Goal: Transaction & Acquisition: Purchase product/service

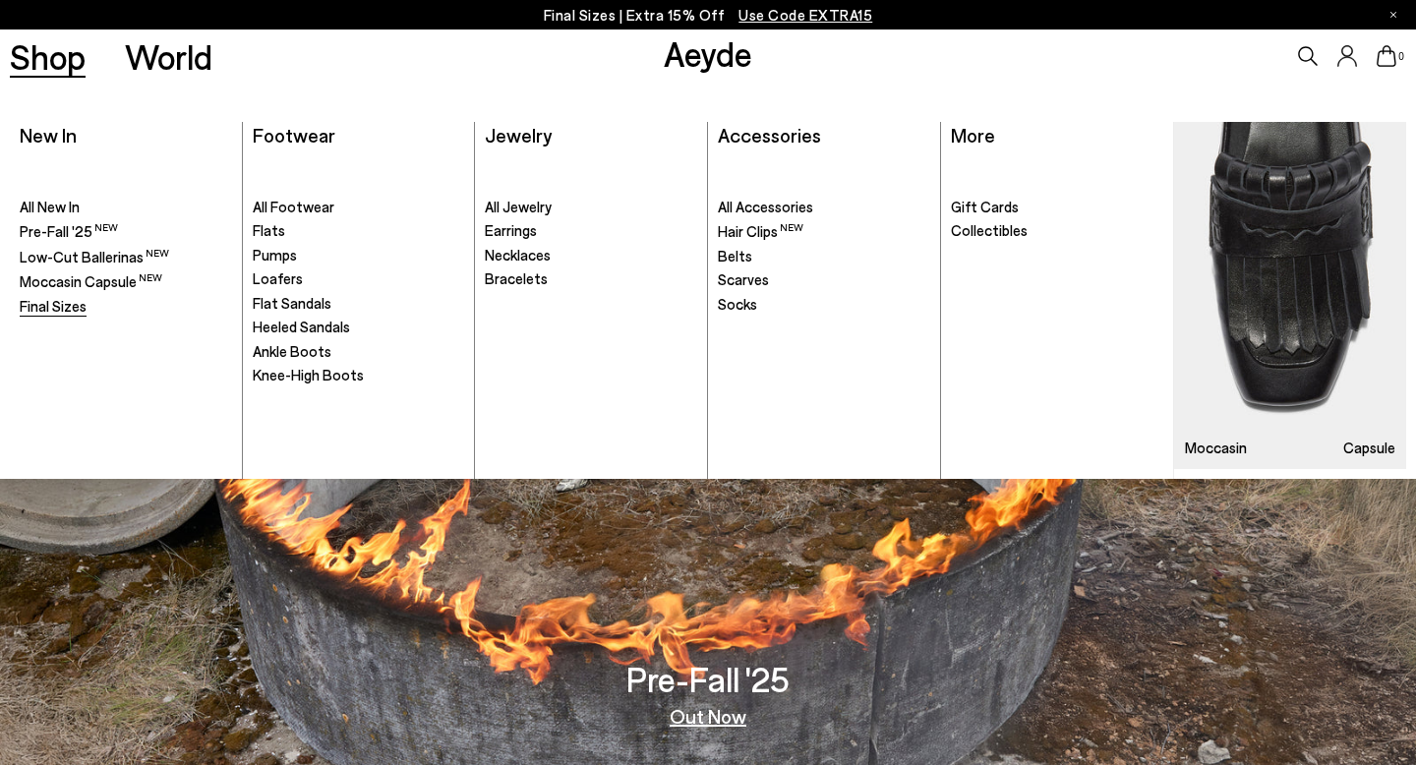
click at [51, 303] on span "Final Sizes" at bounding box center [53, 306] width 67 height 18
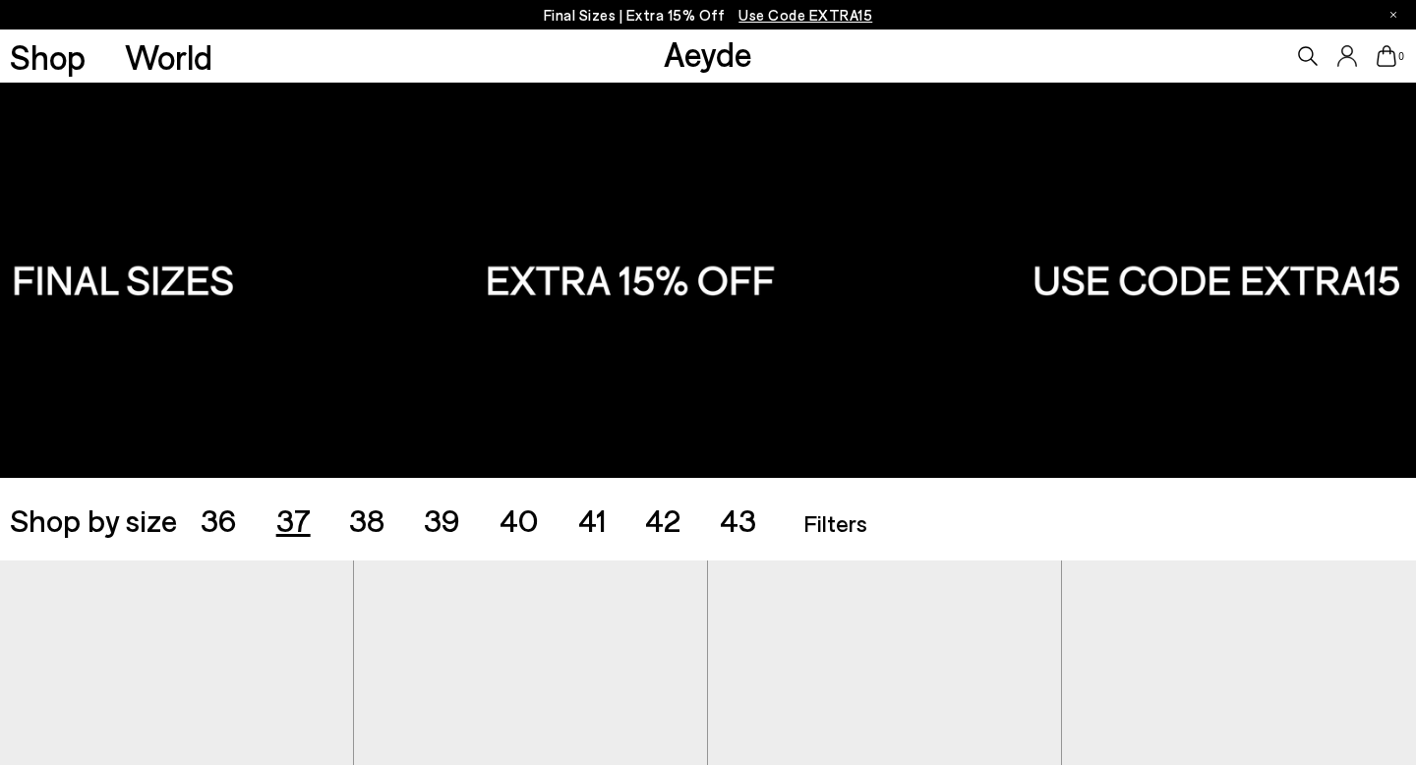
click at [293, 530] on span "37" at bounding box center [293, 518] width 34 height 37
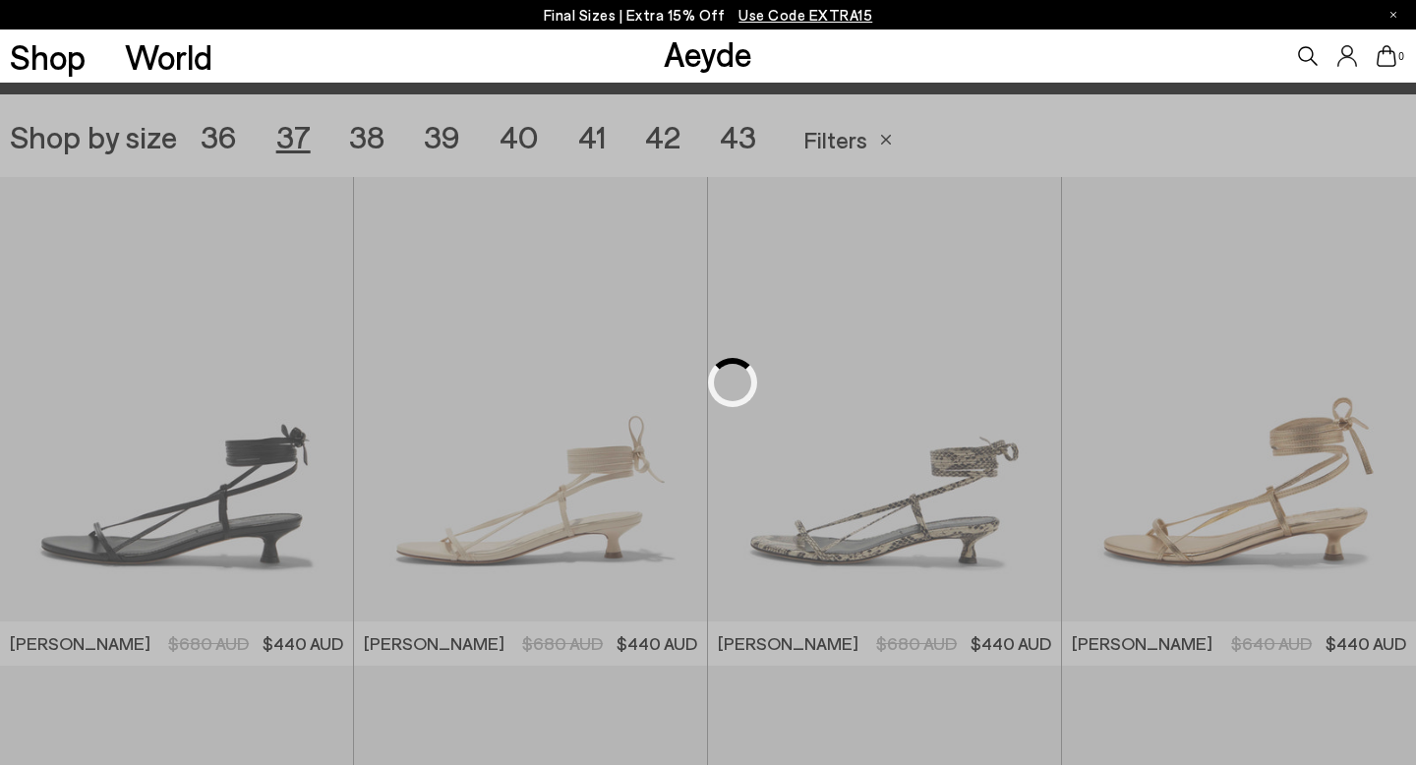
scroll to position [394, 0]
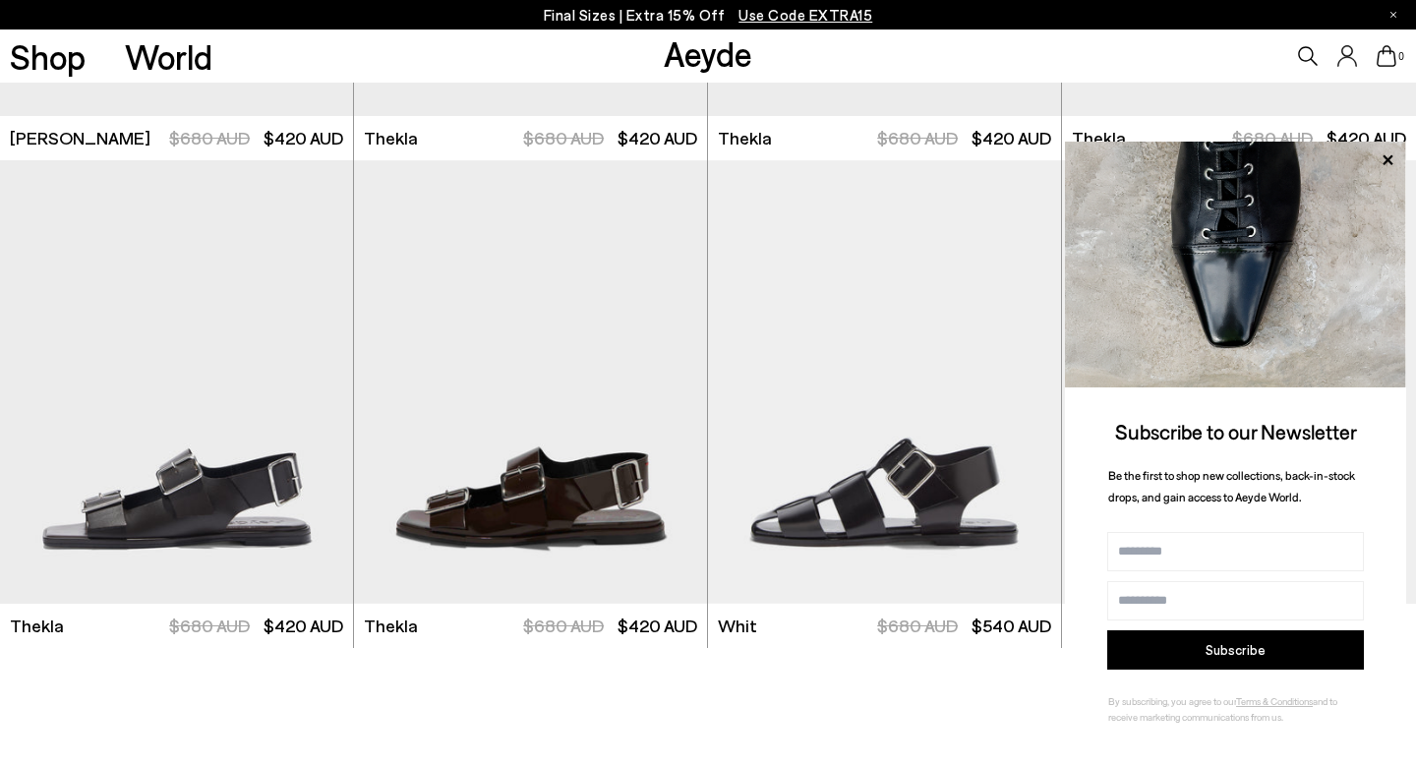
scroll to position [4801, 0]
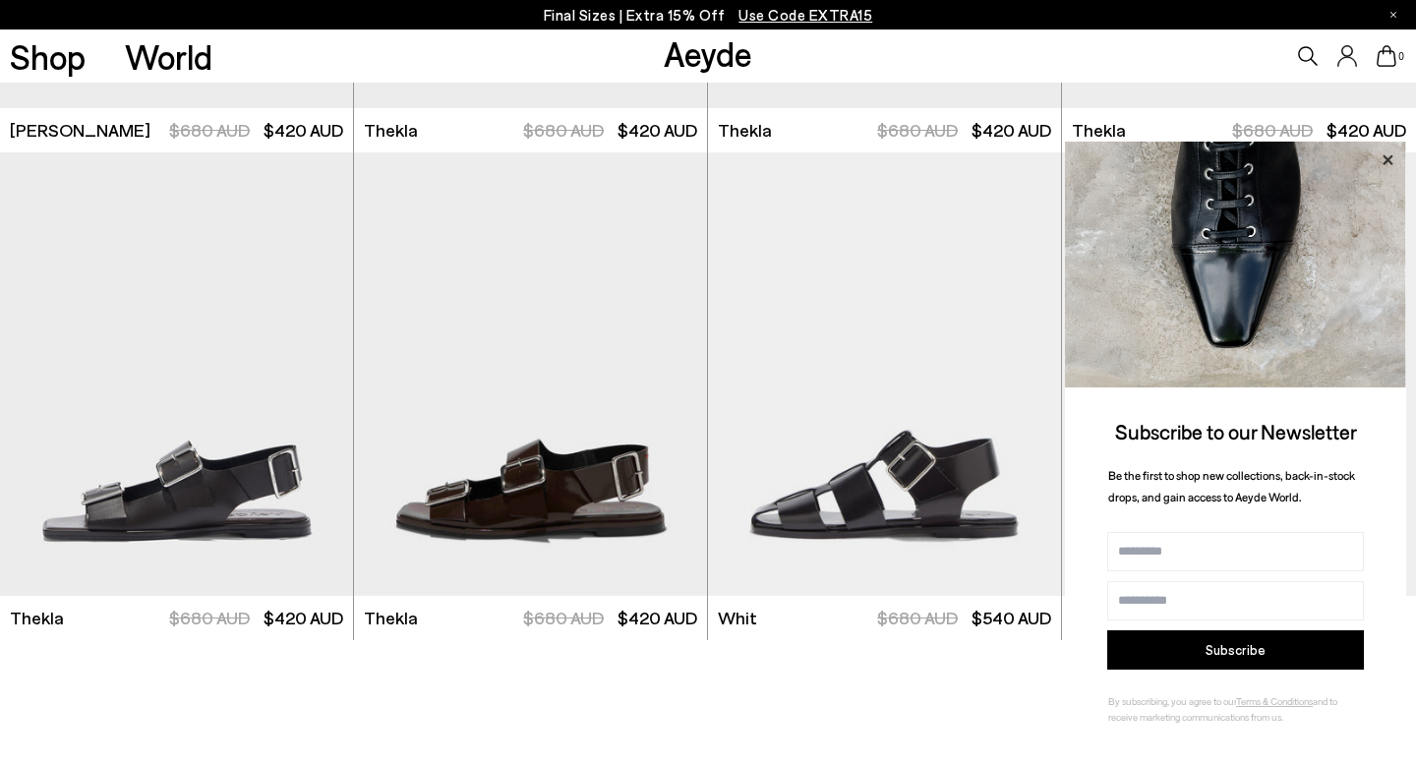
click at [1385, 158] on icon at bounding box center [1387, 159] width 10 height 10
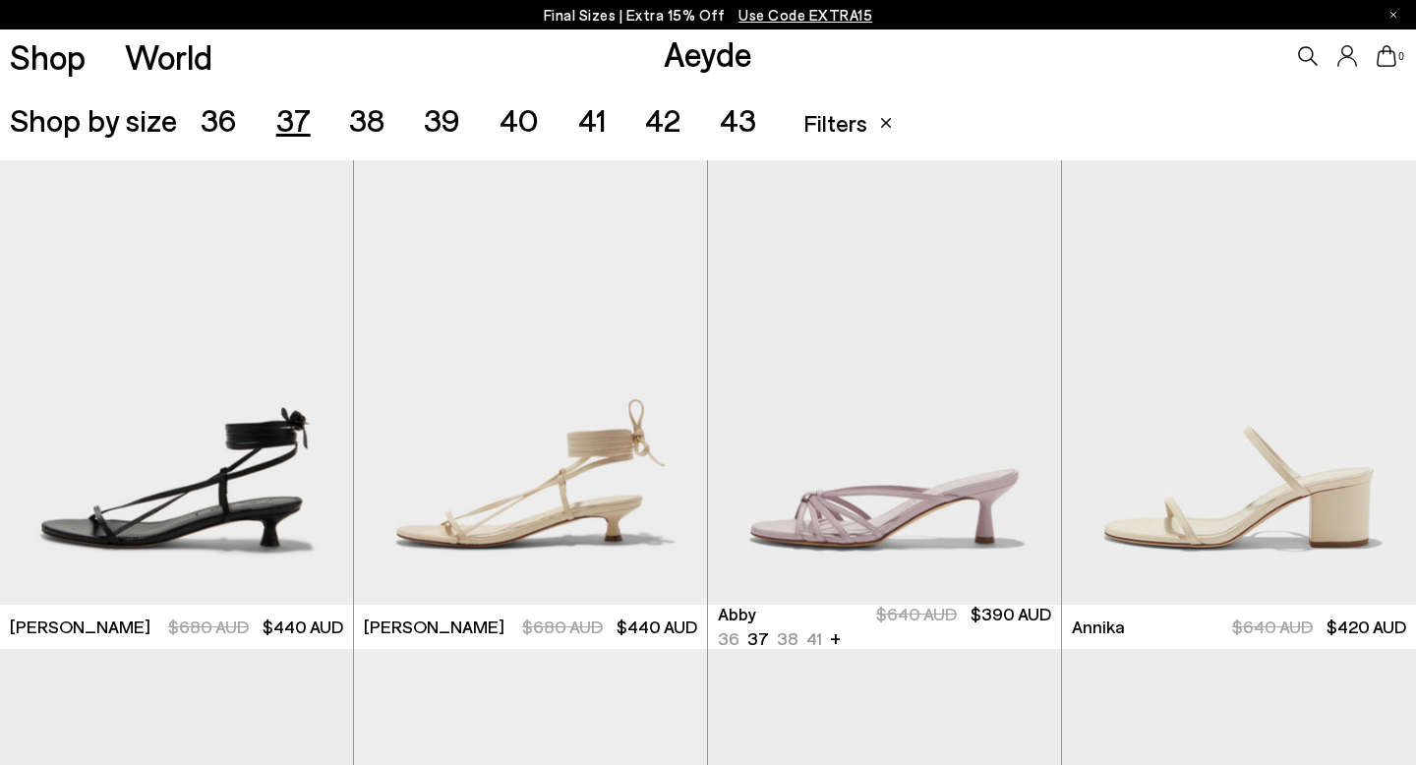
scroll to position [0, 0]
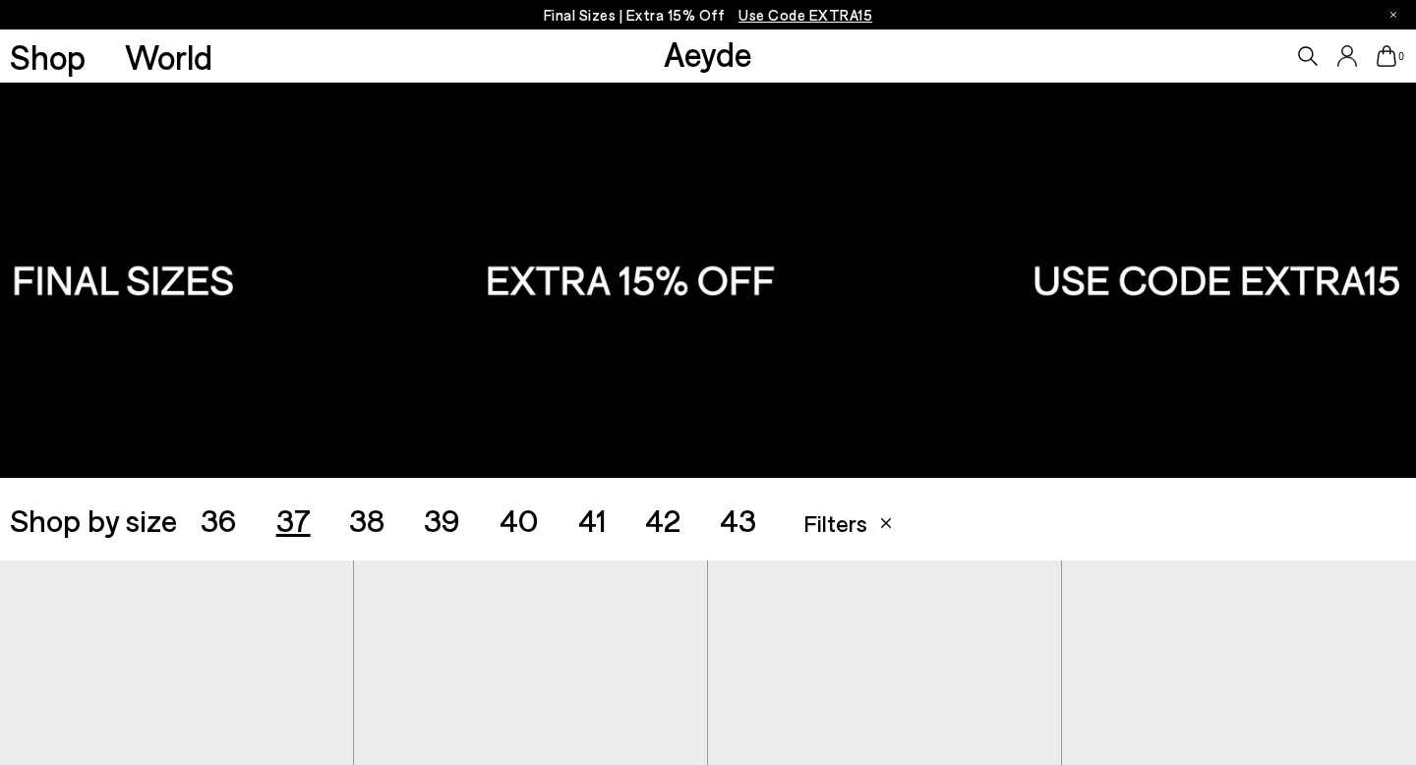
click at [216, 525] on span "36" at bounding box center [219, 518] width 36 height 37
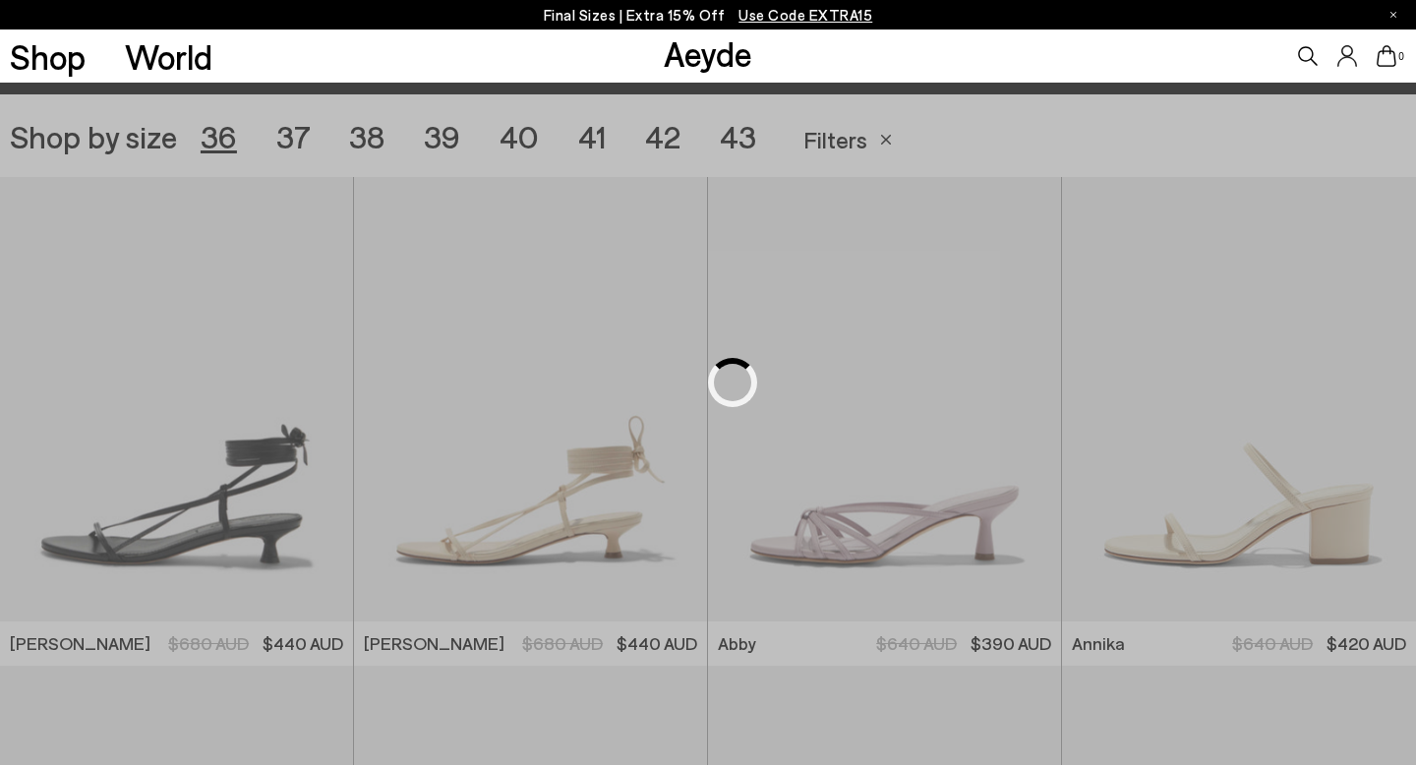
scroll to position [394, 0]
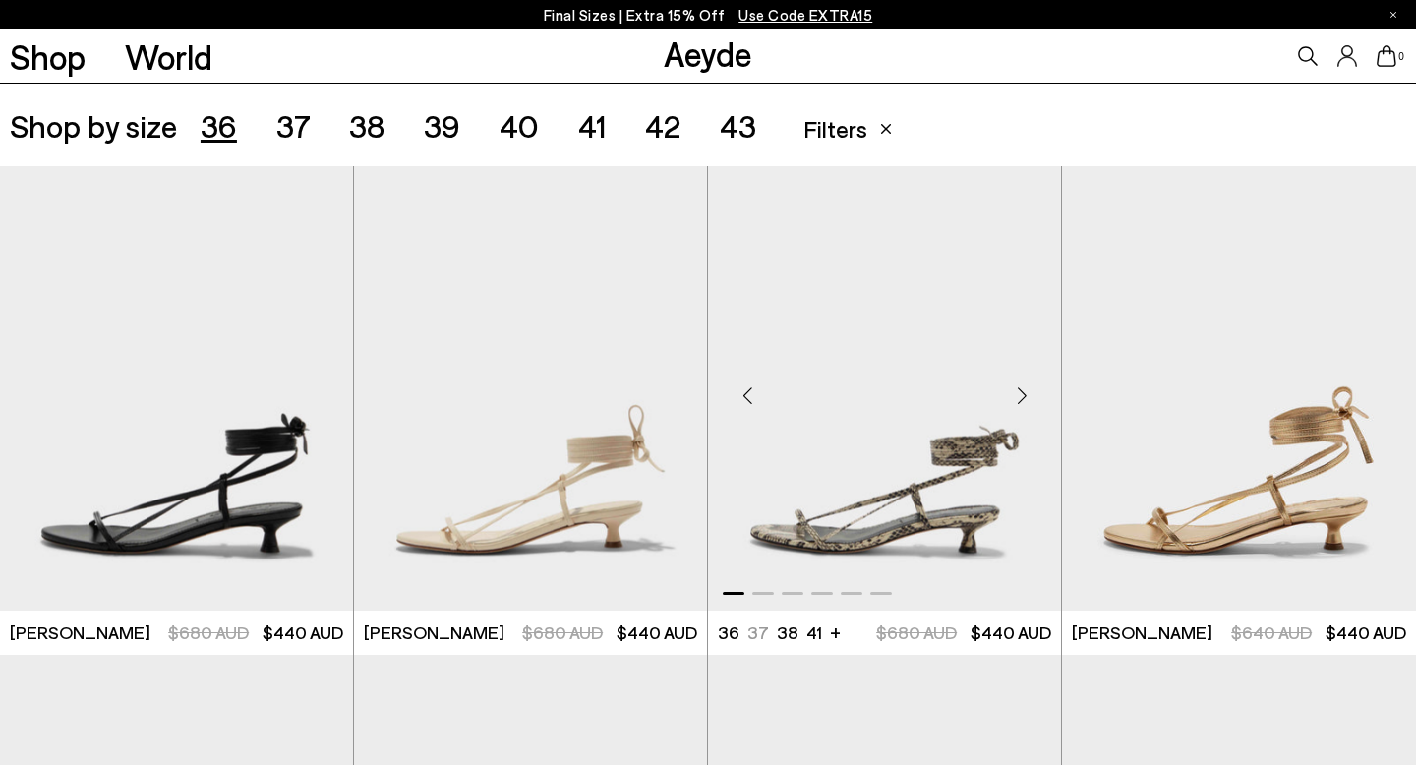
click at [1012, 401] on div "Next slide" at bounding box center [1021, 396] width 59 height 59
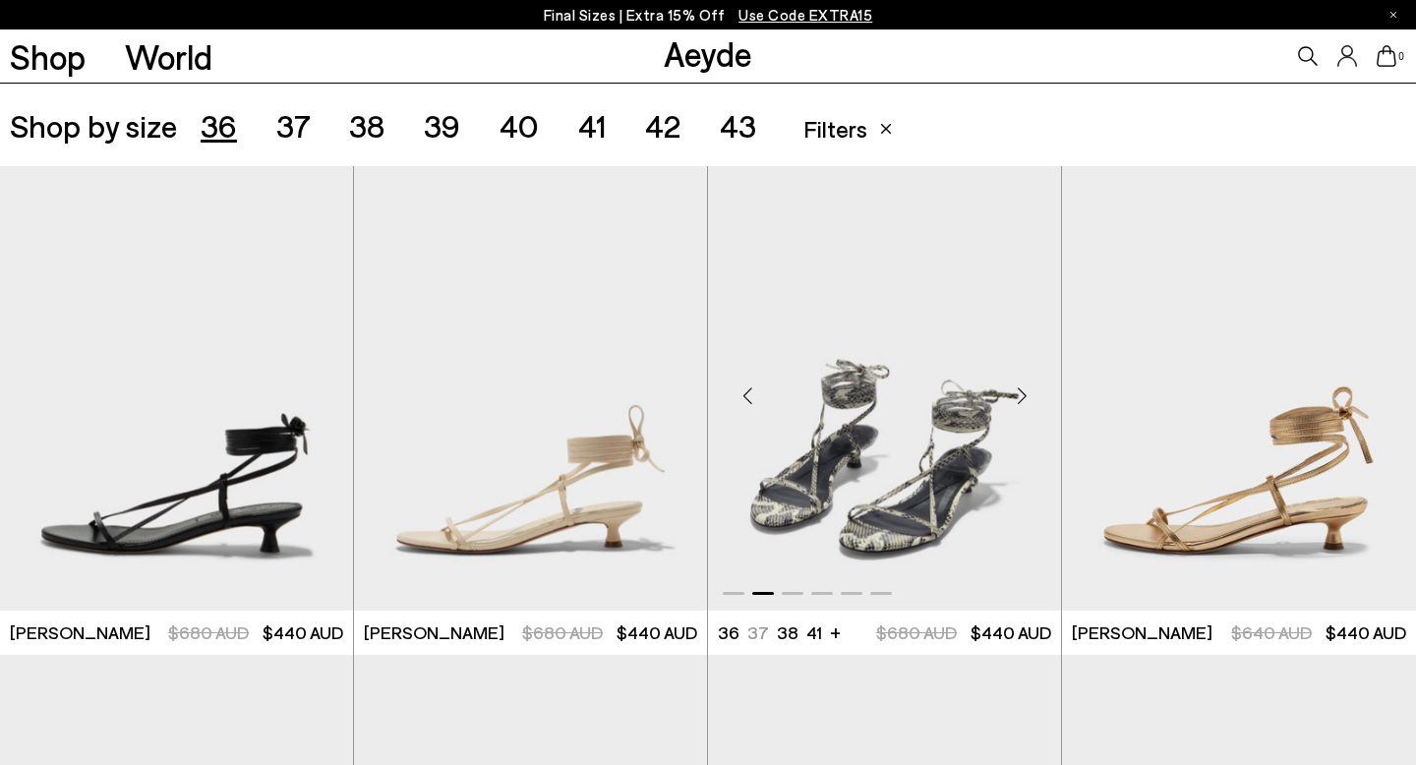
click at [1012, 401] on div "Next slide" at bounding box center [1021, 396] width 59 height 59
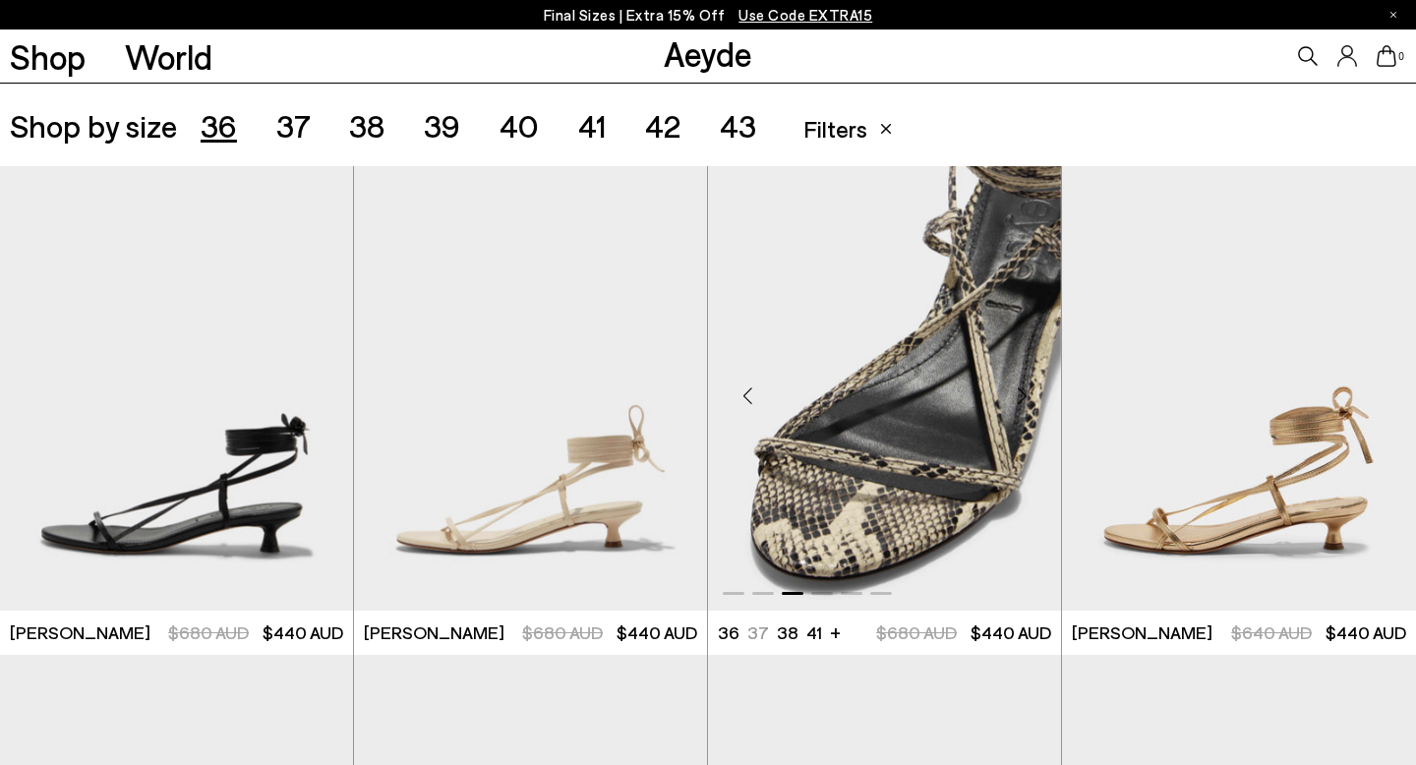
click at [1012, 401] on div "Next slide" at bounding box center [1021, 396] width 59 height 59
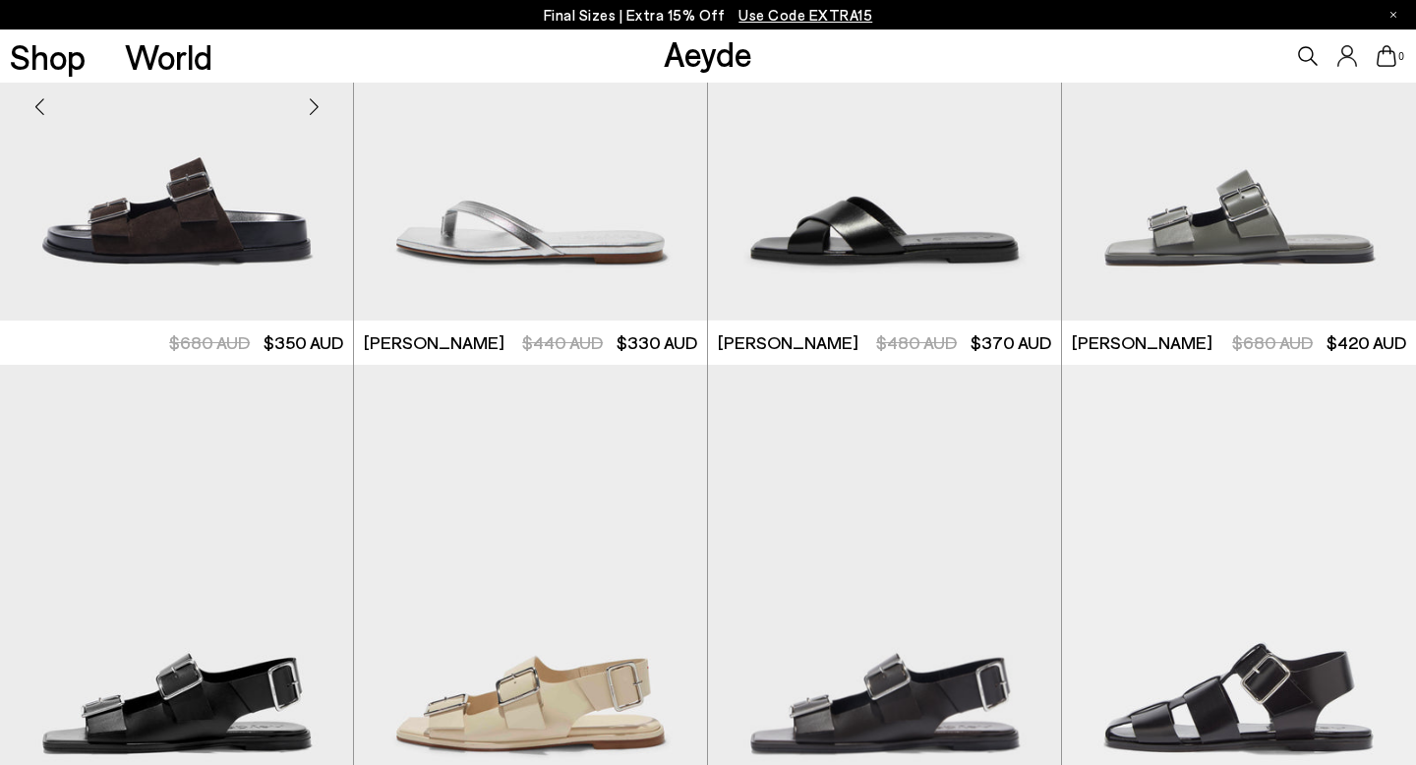
scroll to position [6246, 0]
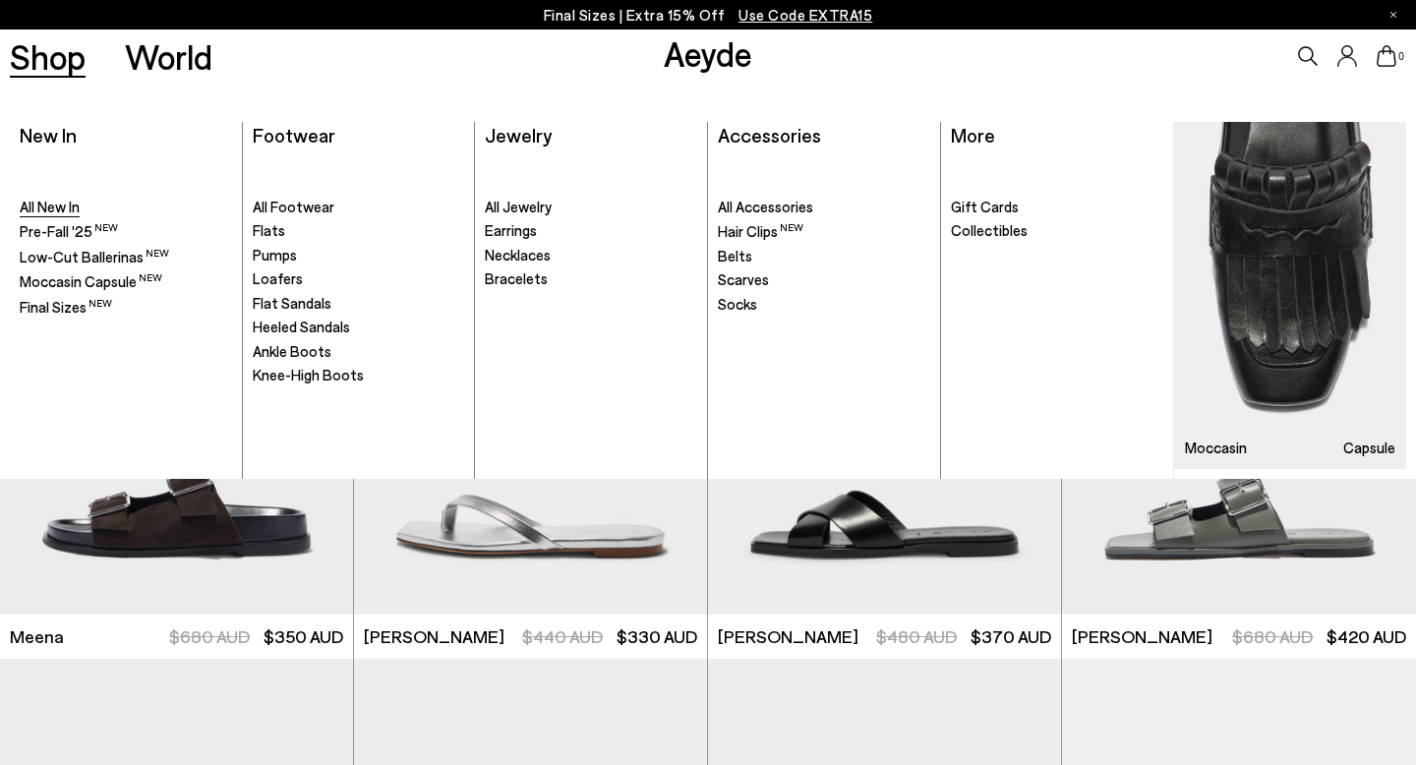
click at [55, 201] on span "All New In" at bounding box center [50, 207] width 60 height 18
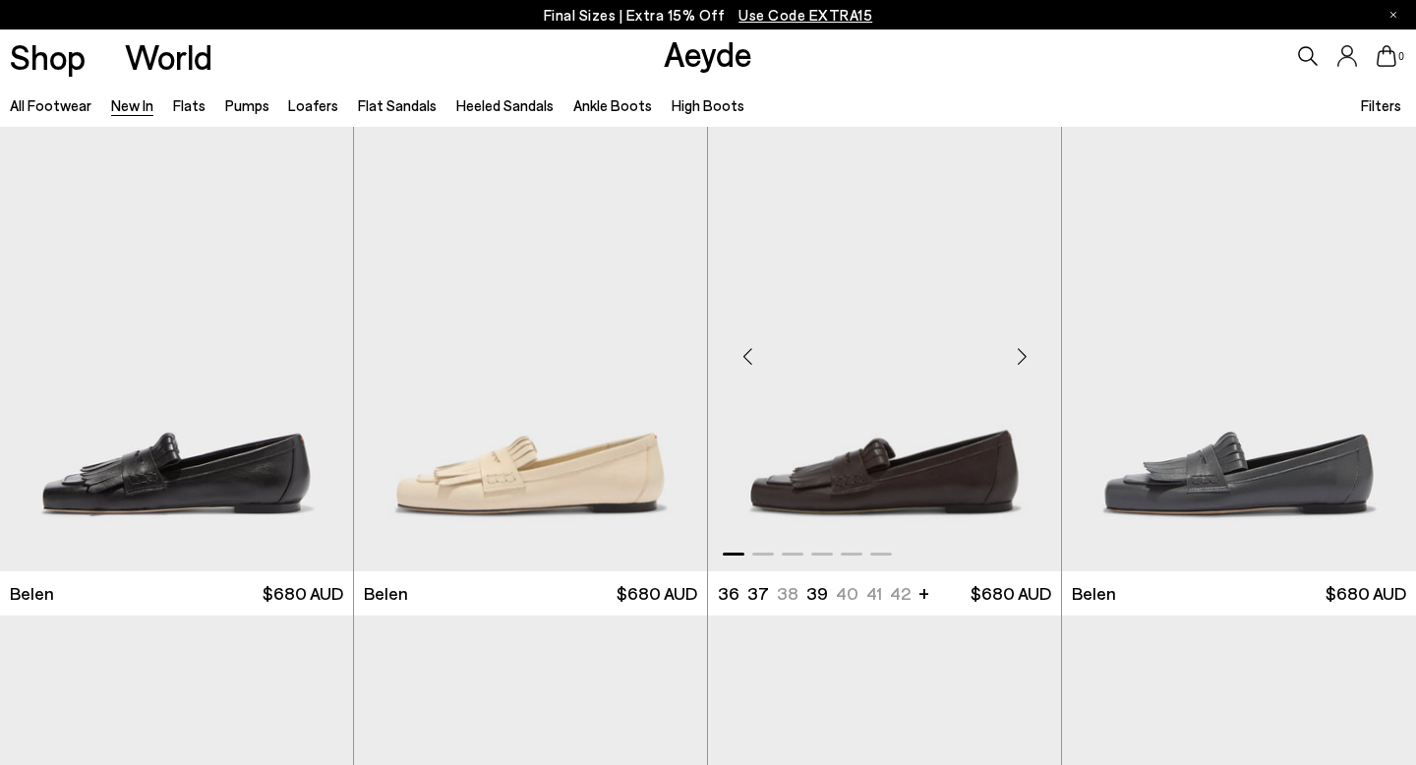
click at [749, 356] on div "Previous slide" at bounding box center [747, 356] width 59 height 59
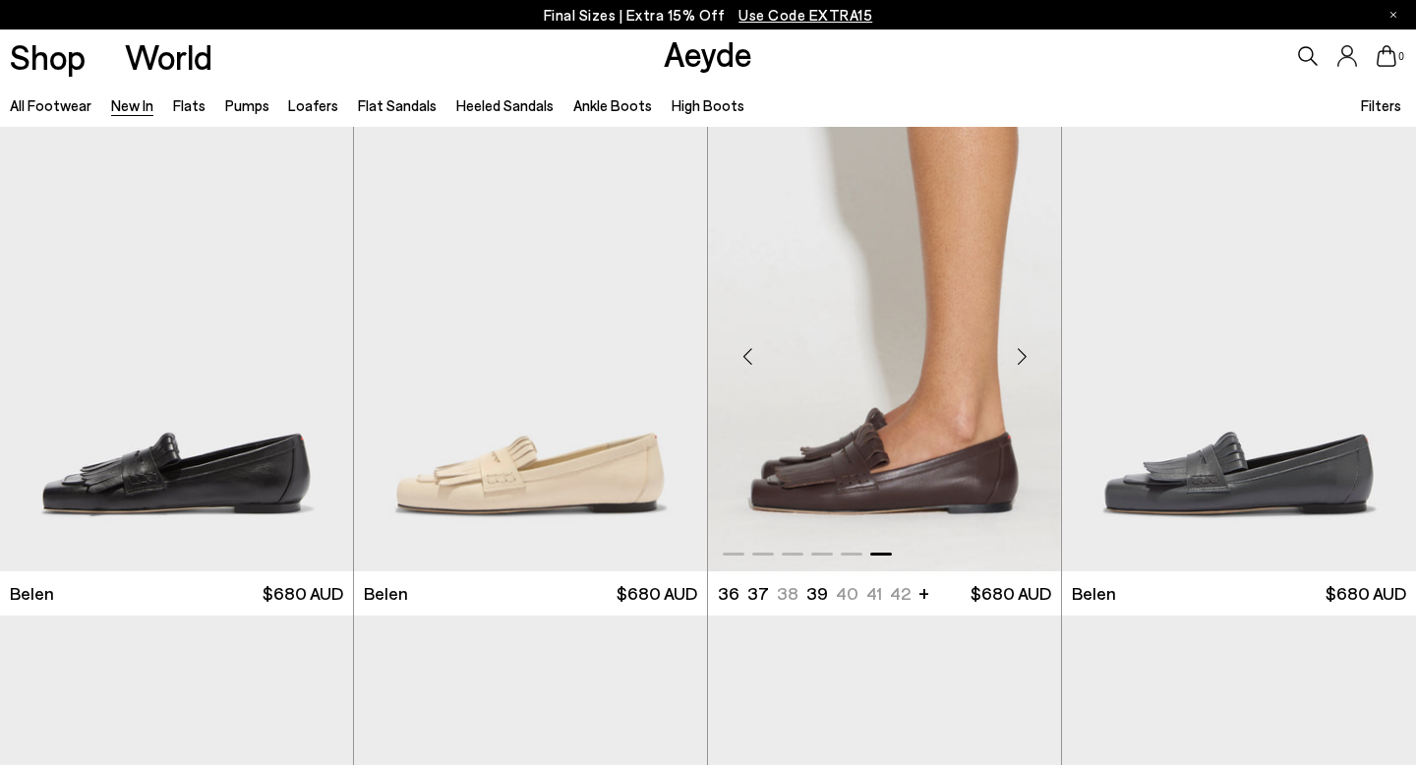
click at [749, 356] on div "Previous slide" at bounding box center [747, 356] width 59 height 59
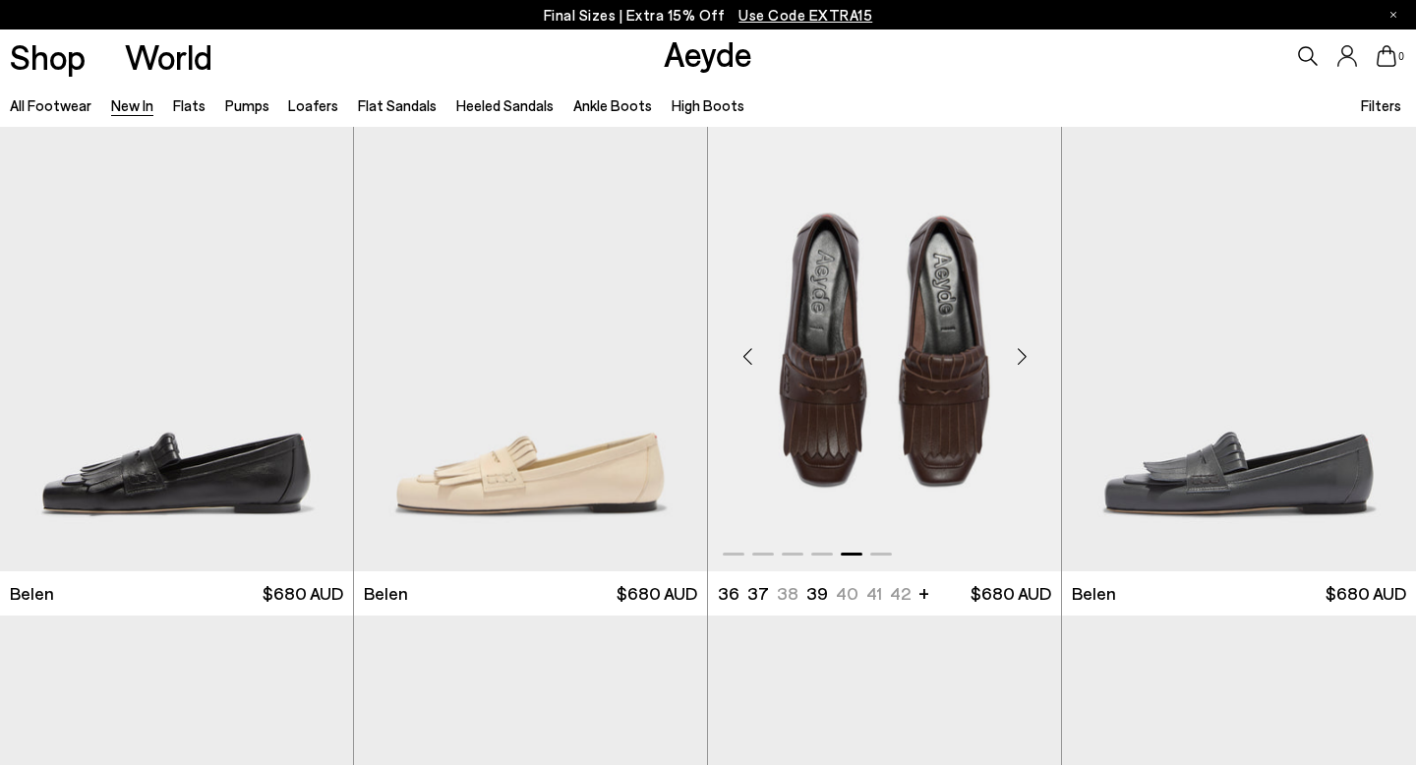
click at [749, 356] on div "Previous slide" at bounding box center [747, 356] width 59 height 59
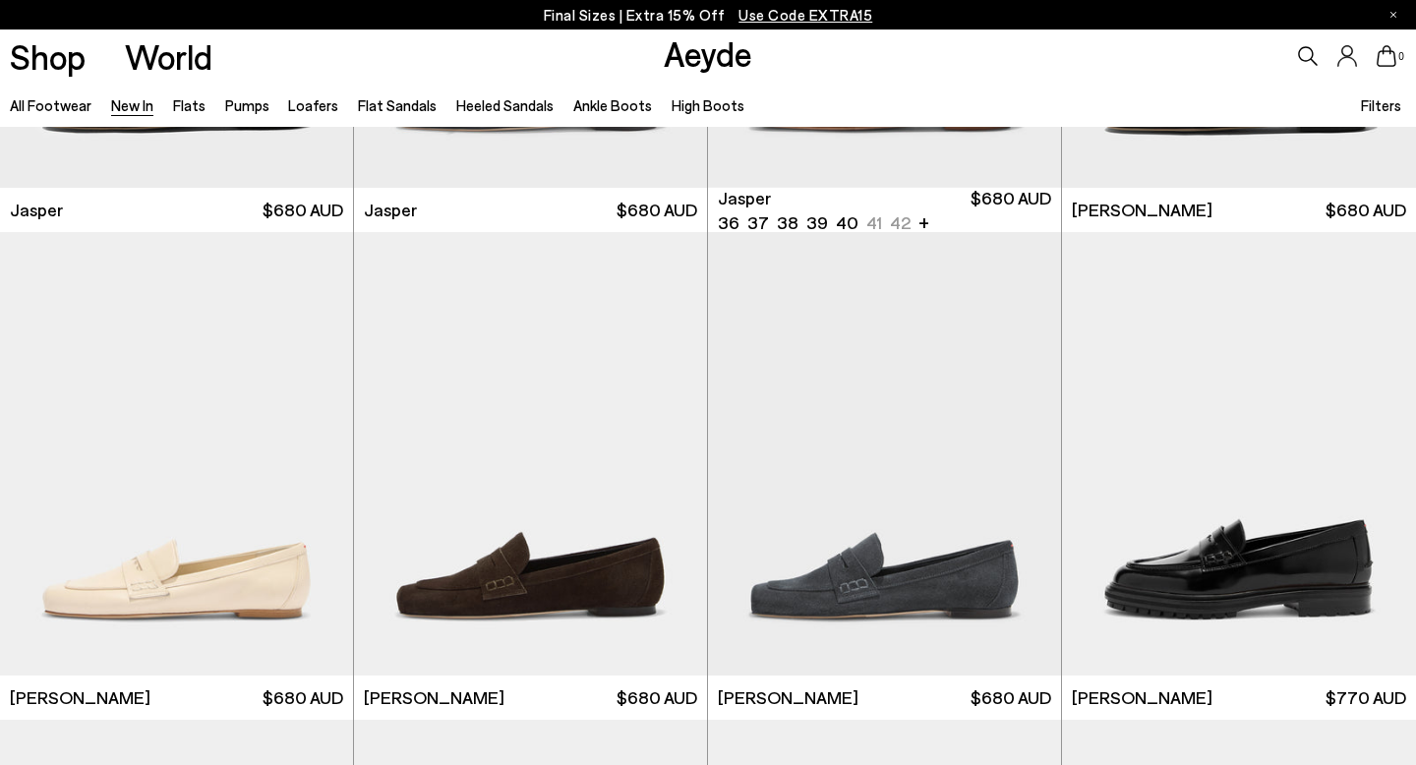
scroll to position [1236, 0]
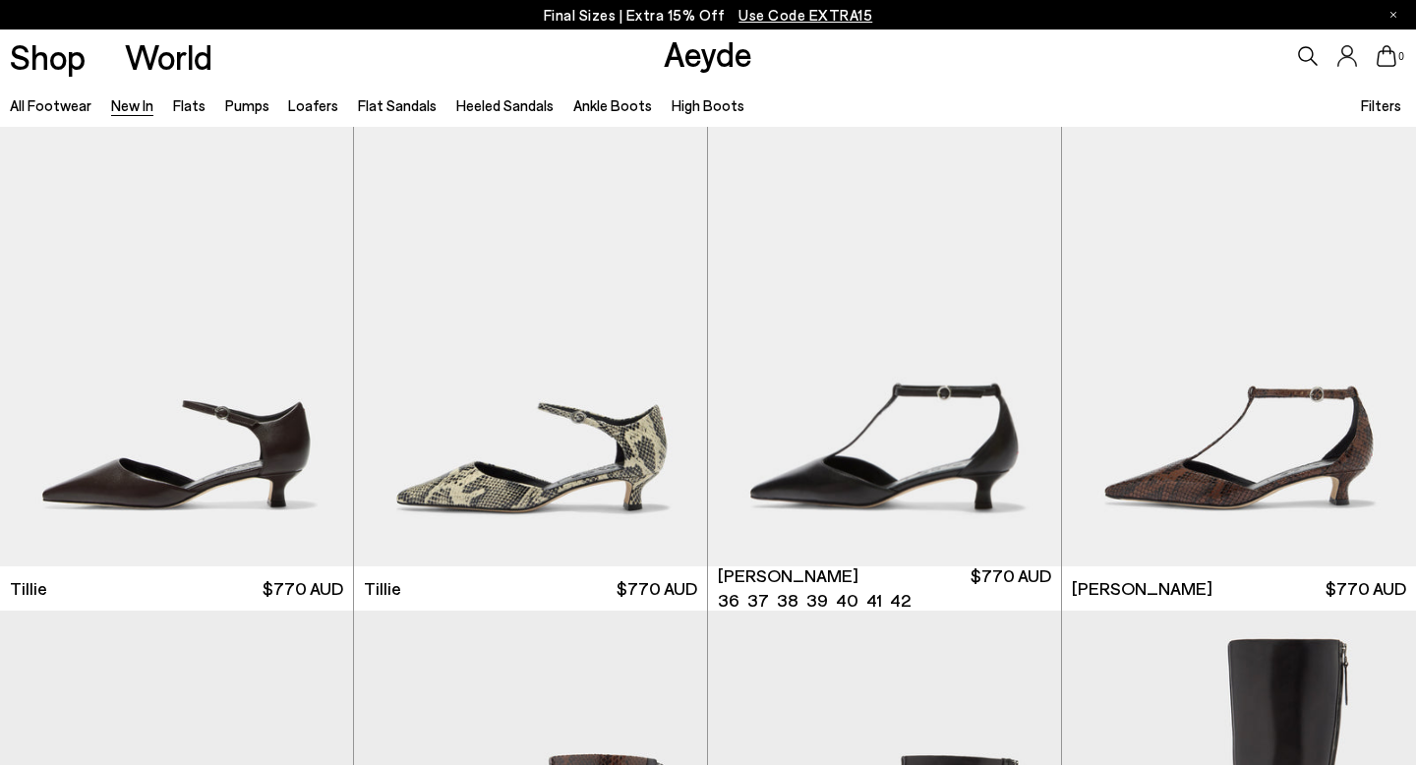
scroll to position [3984, 0]
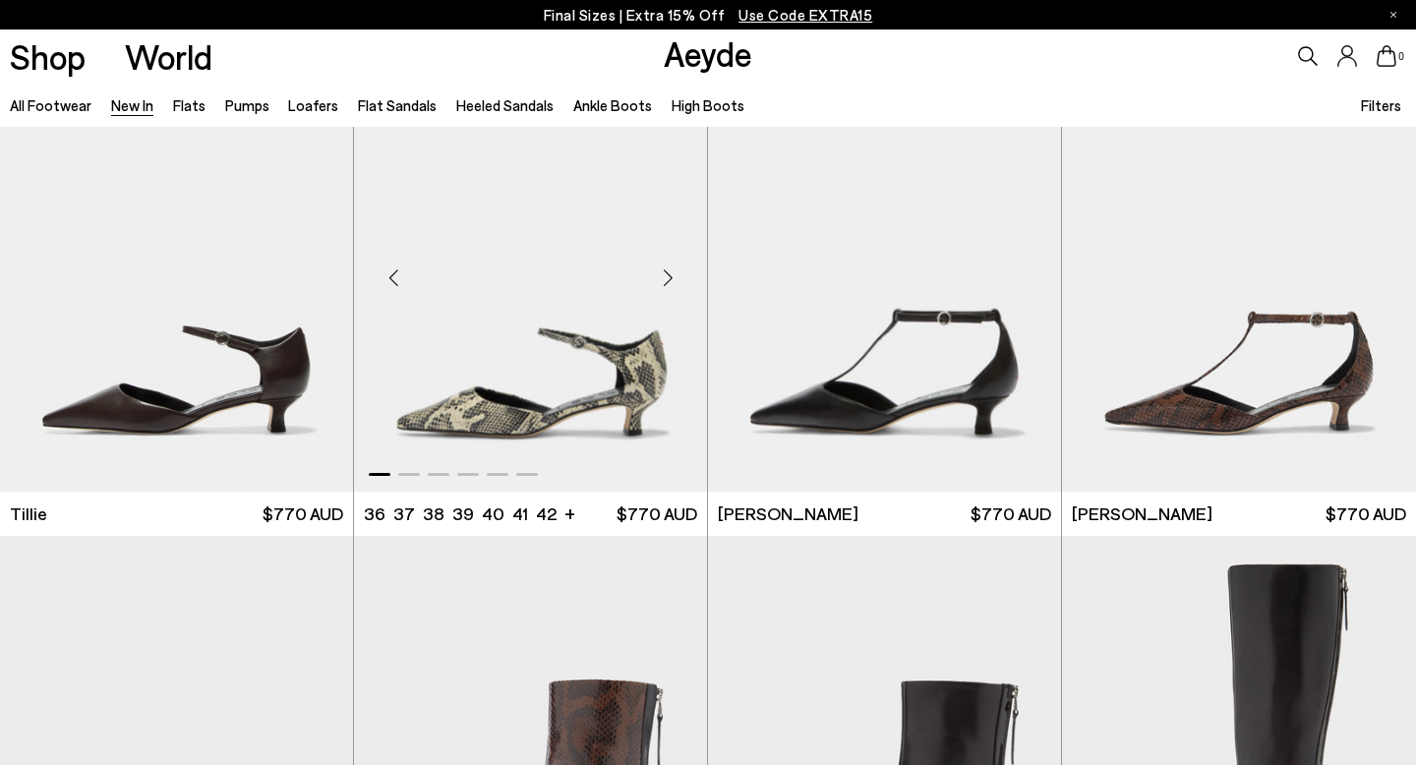
click at [657, 278] on div "Next slide" at bounding box center [667, 277] width 59 height 59
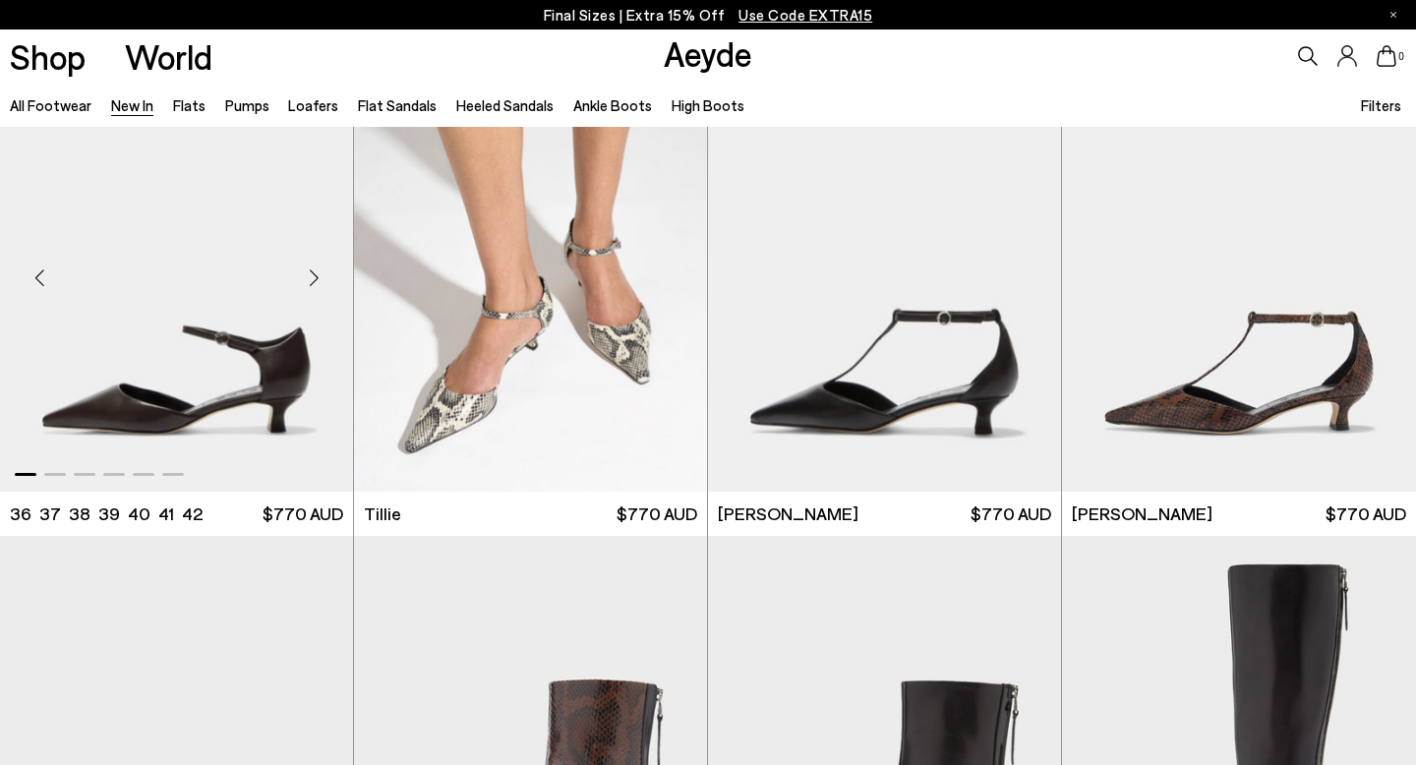
click at [305, 275] on div "Next slide" at bounding box center [313, 277] width 59 height 59
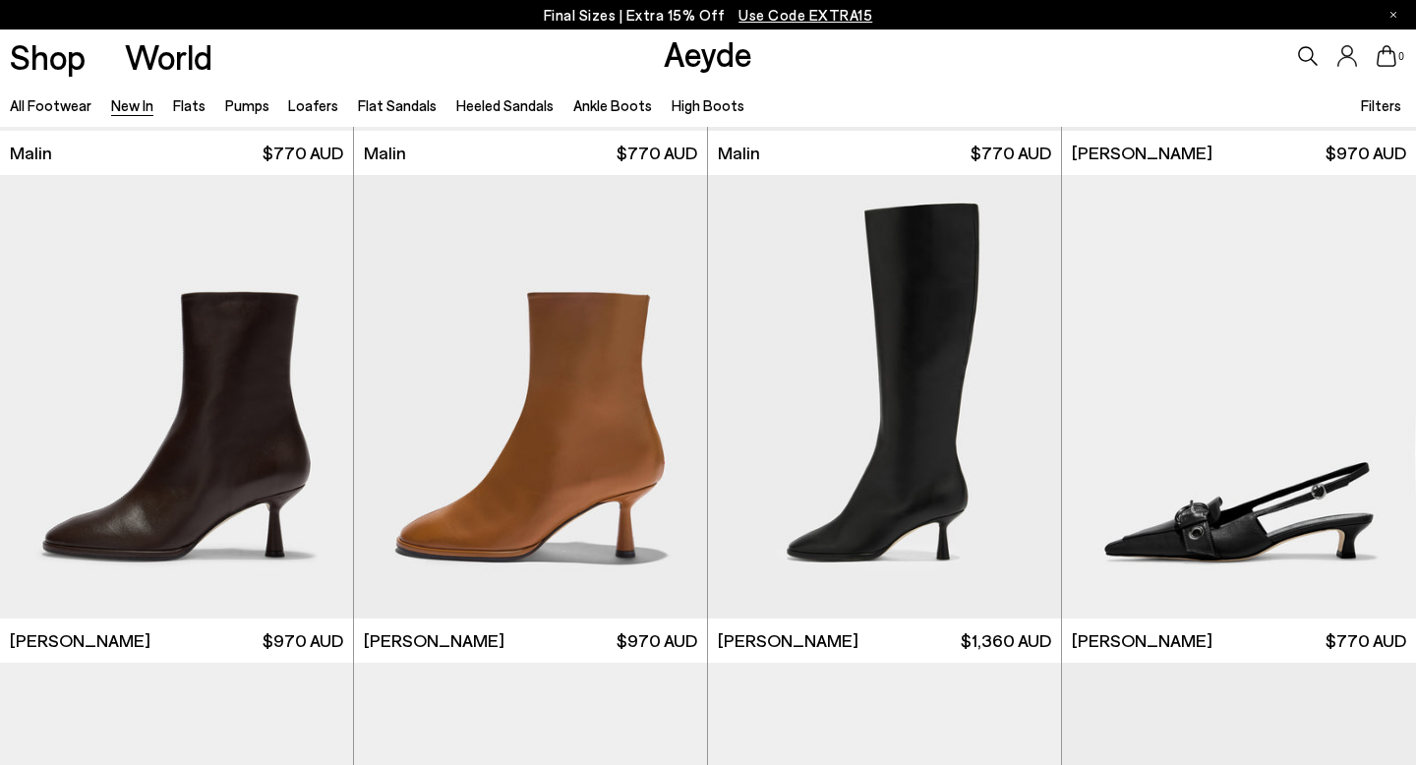
scroll to position [5615, 0]
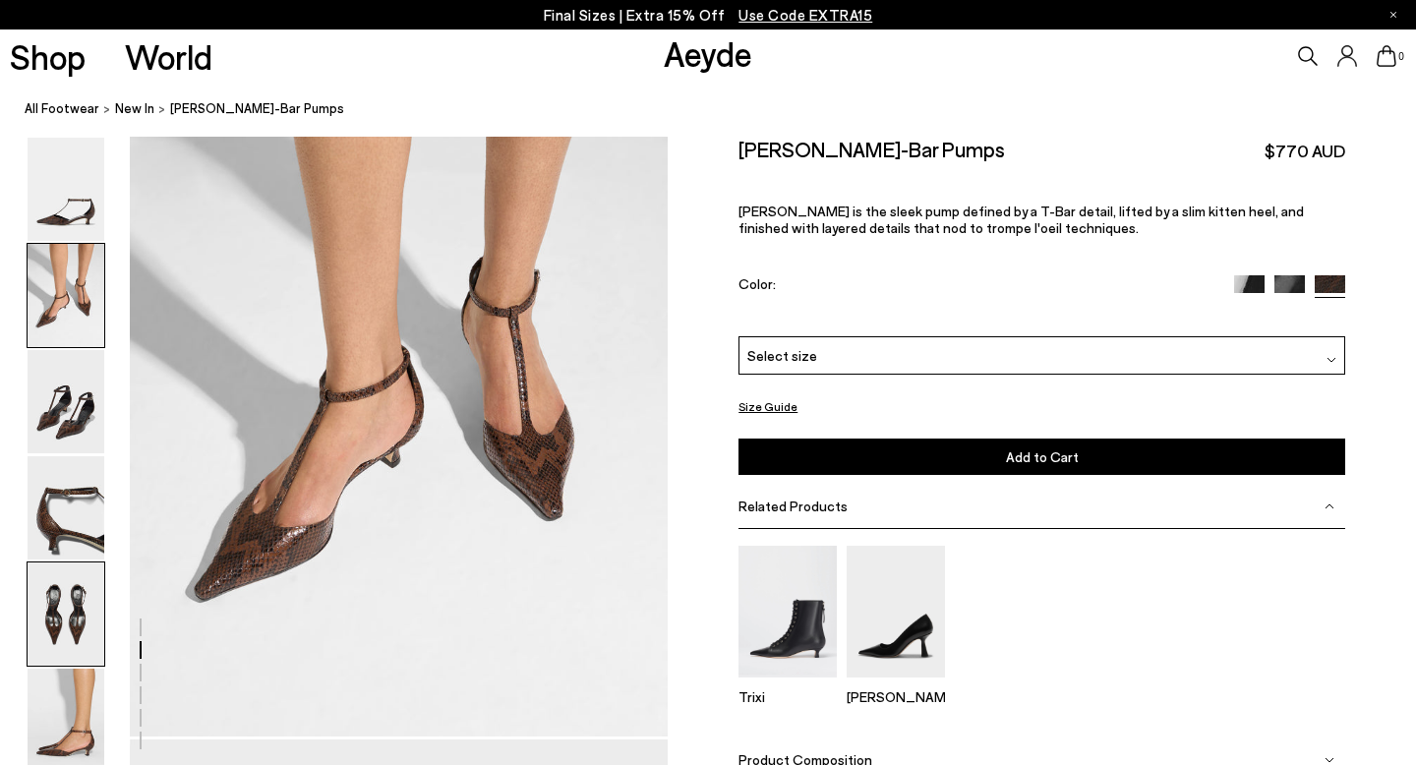
click at [62, 602] on img at bounding box center [66, 613] width 77 height 103
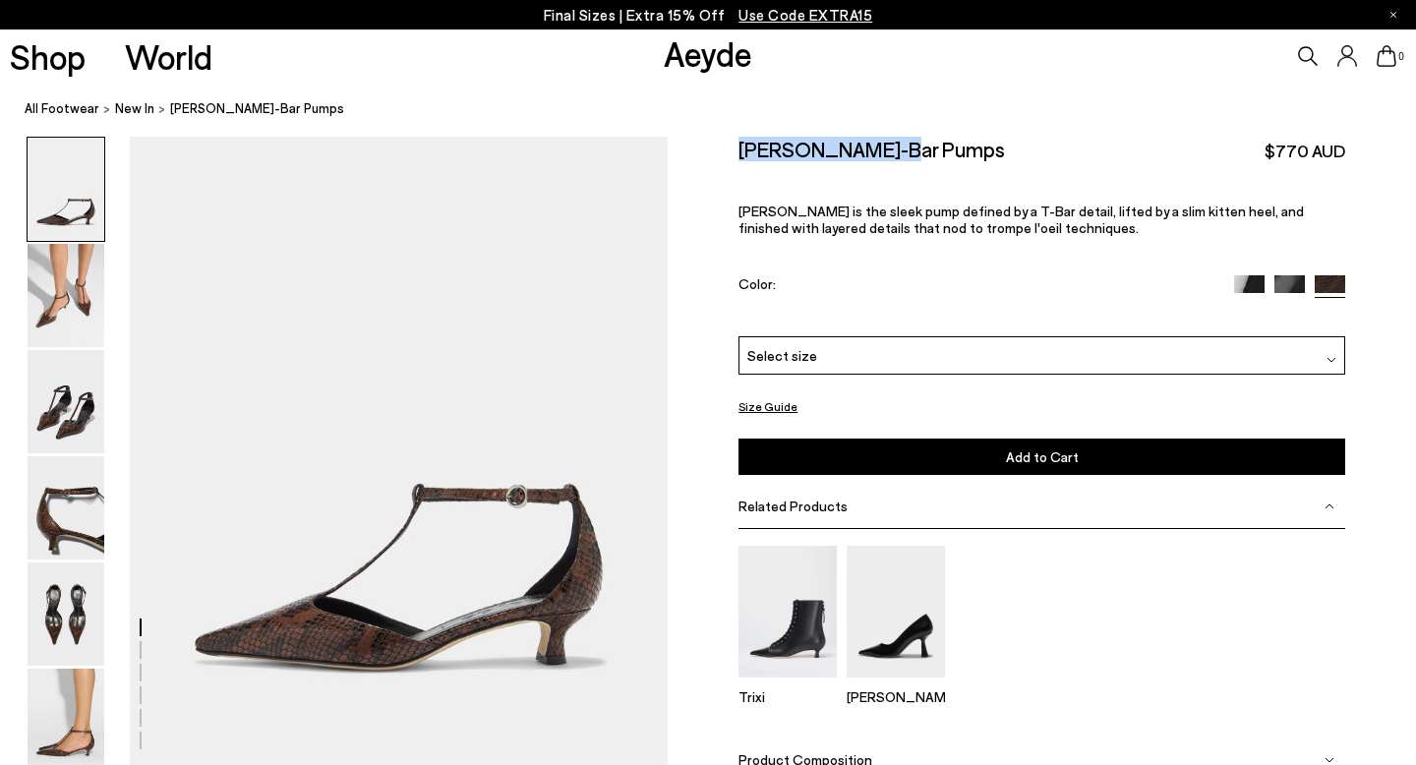
drag, startPoint x: 893, startPoint y: 141, endPoint x: 729, endPoint y: 142, distance: 164.2
click at [729, 142] on div "Size Guide Shoes Belt Our shoes come in European sizing. The easiest way to mea…" at bounding box center [1042, 493] width 748 height 713
copy h2 "Liz T-Bar Pumps"
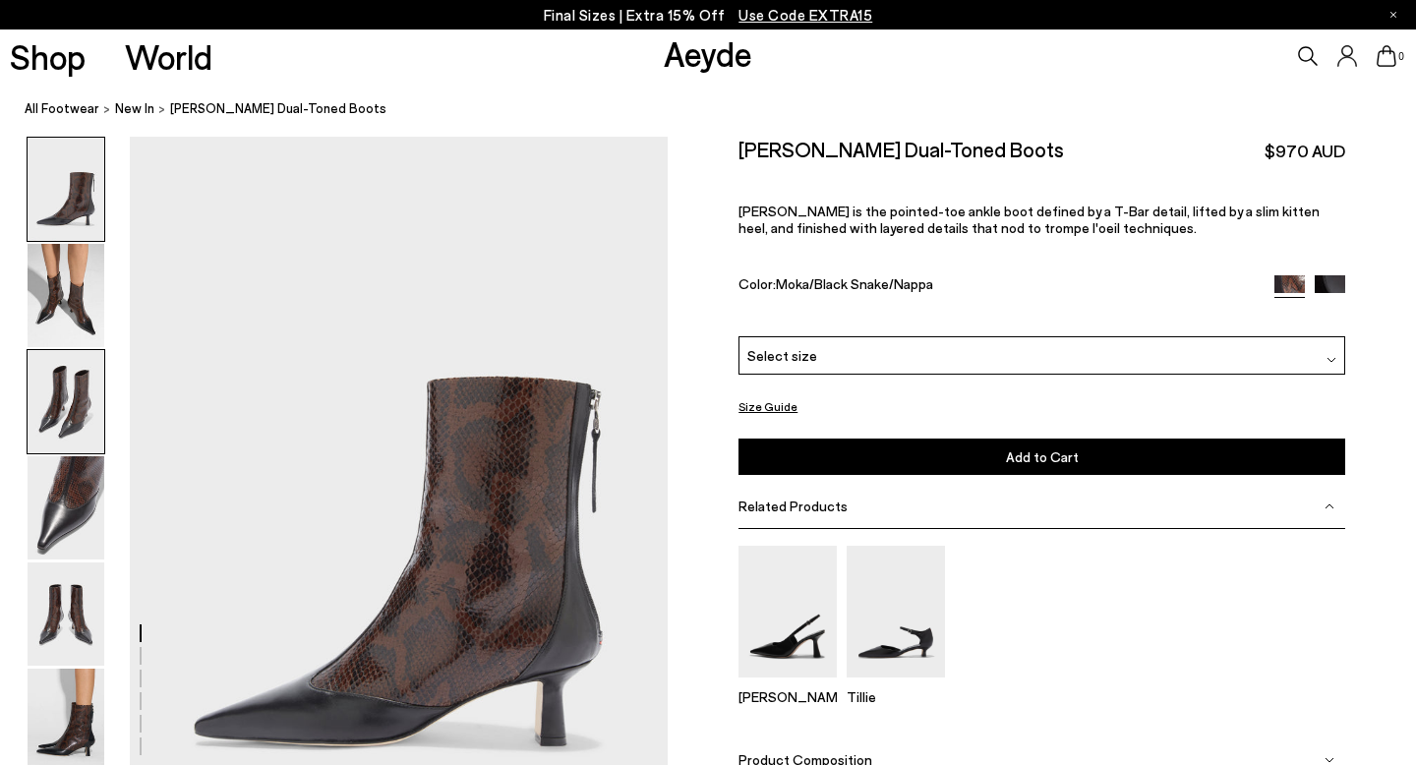
click at [85, 416] on img at bounding box center [66, 401] width 77 height 103
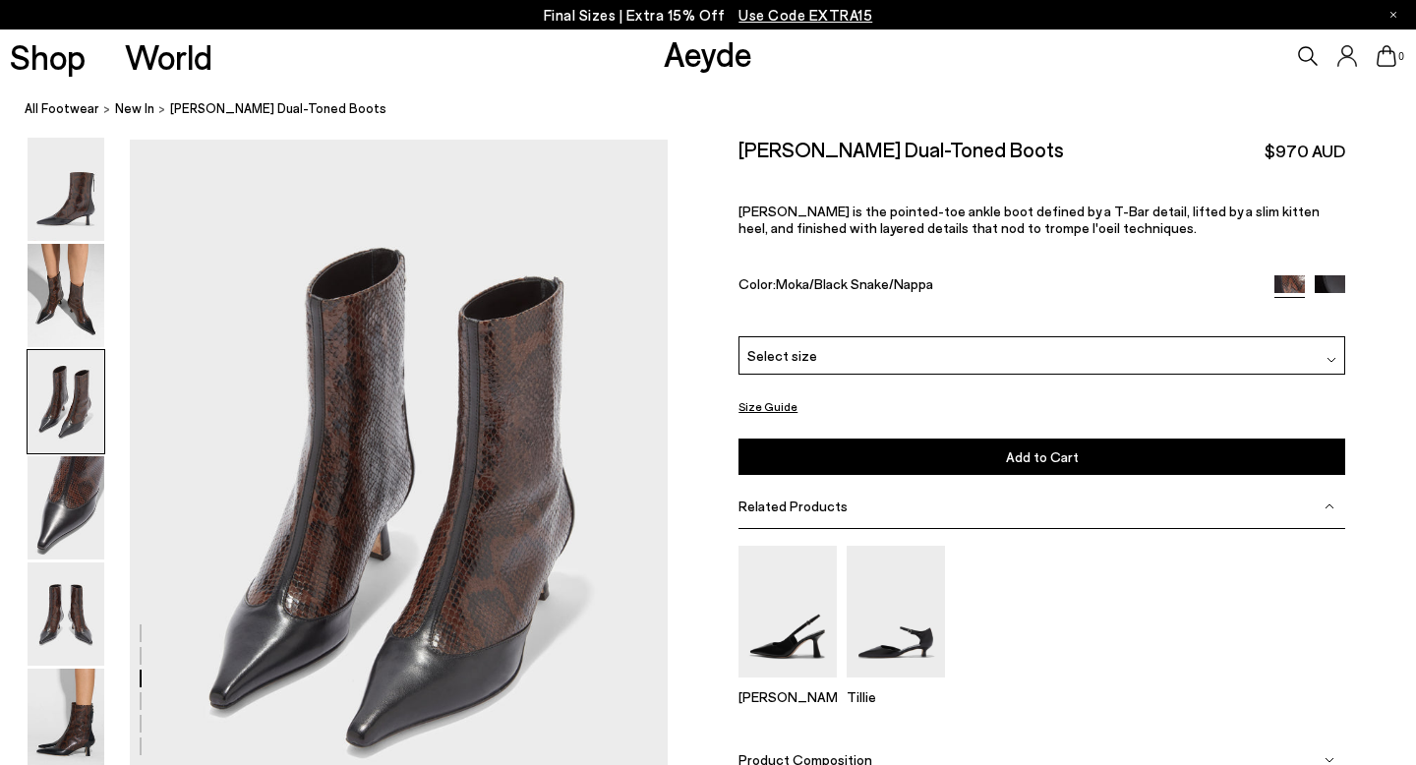
scroll to position [1442, 0]
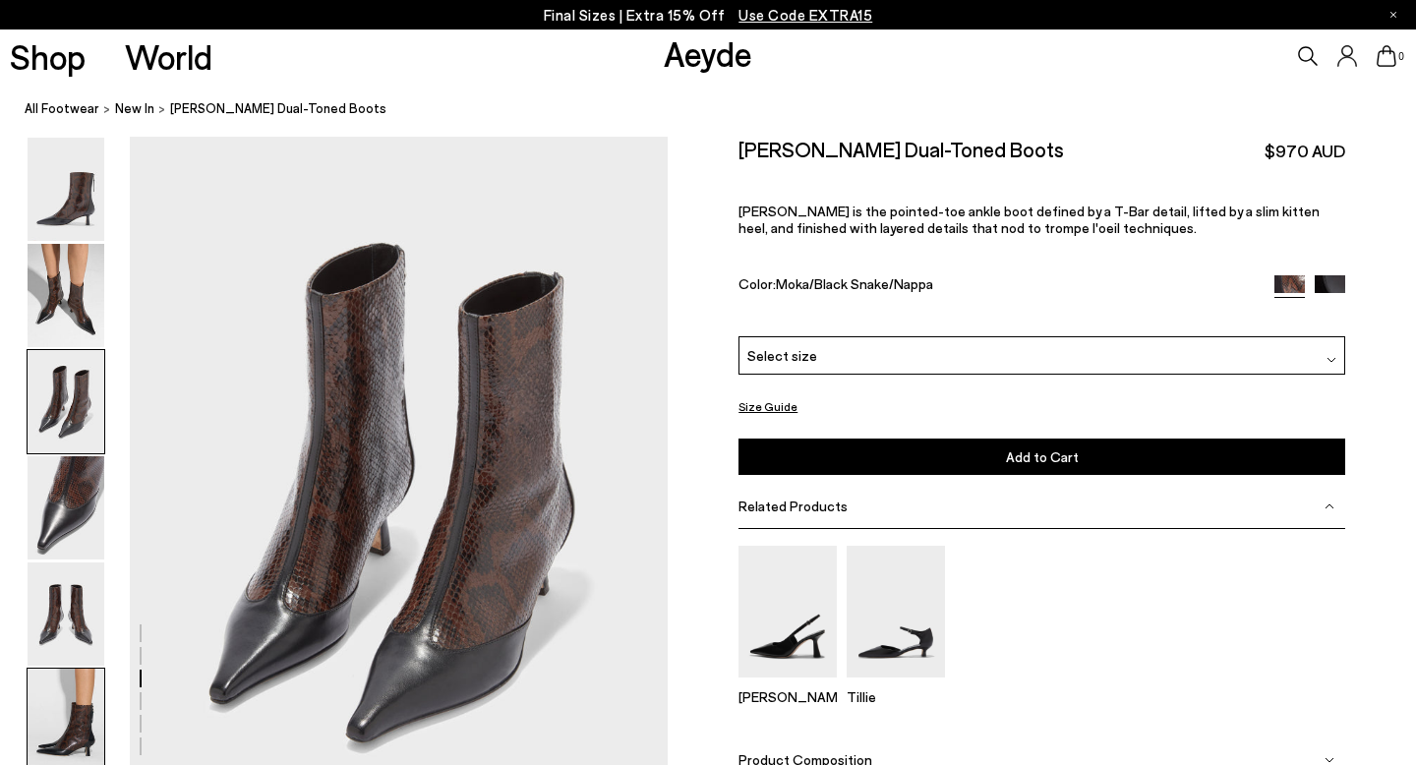
click at [71, 724] on img at bounding box center [66, 720] width 77 height 103
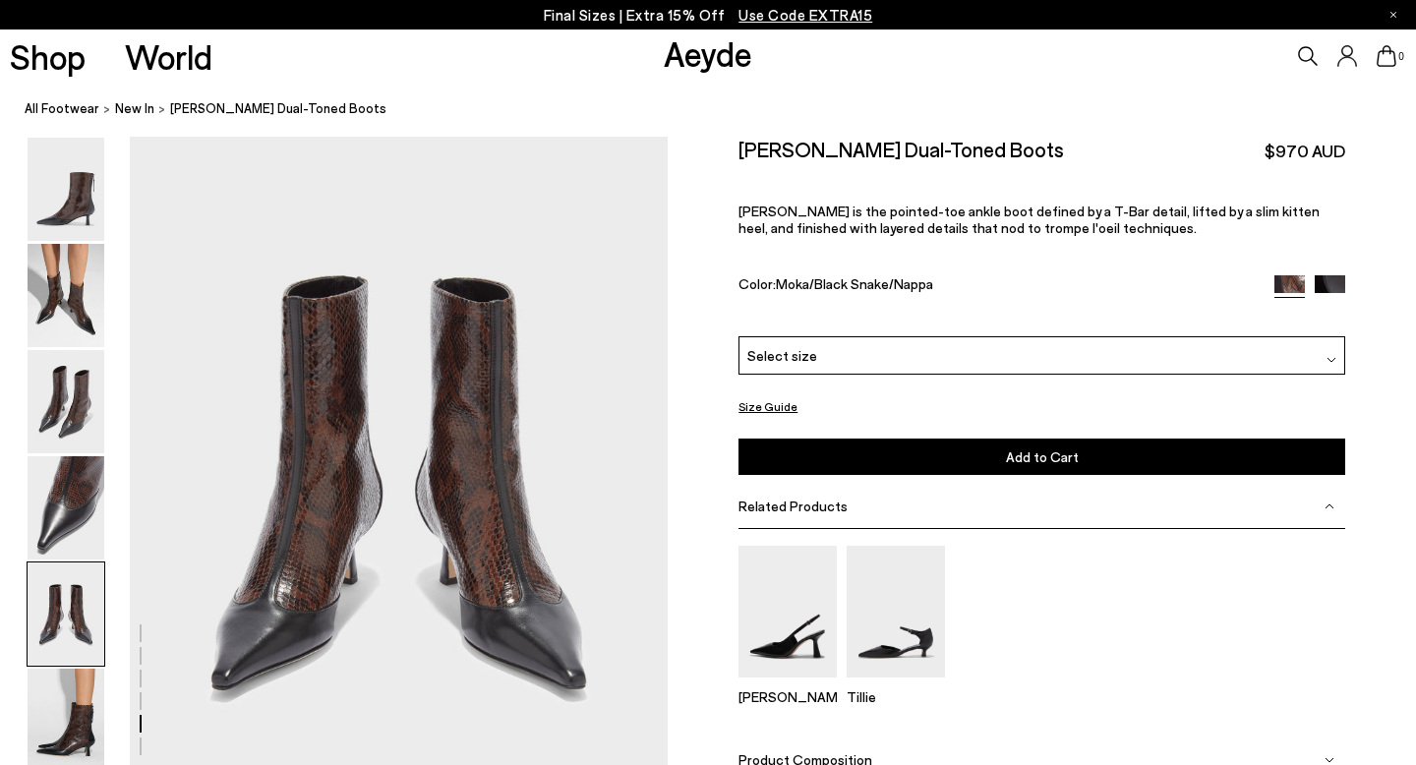
scroll to position [2882, 0]
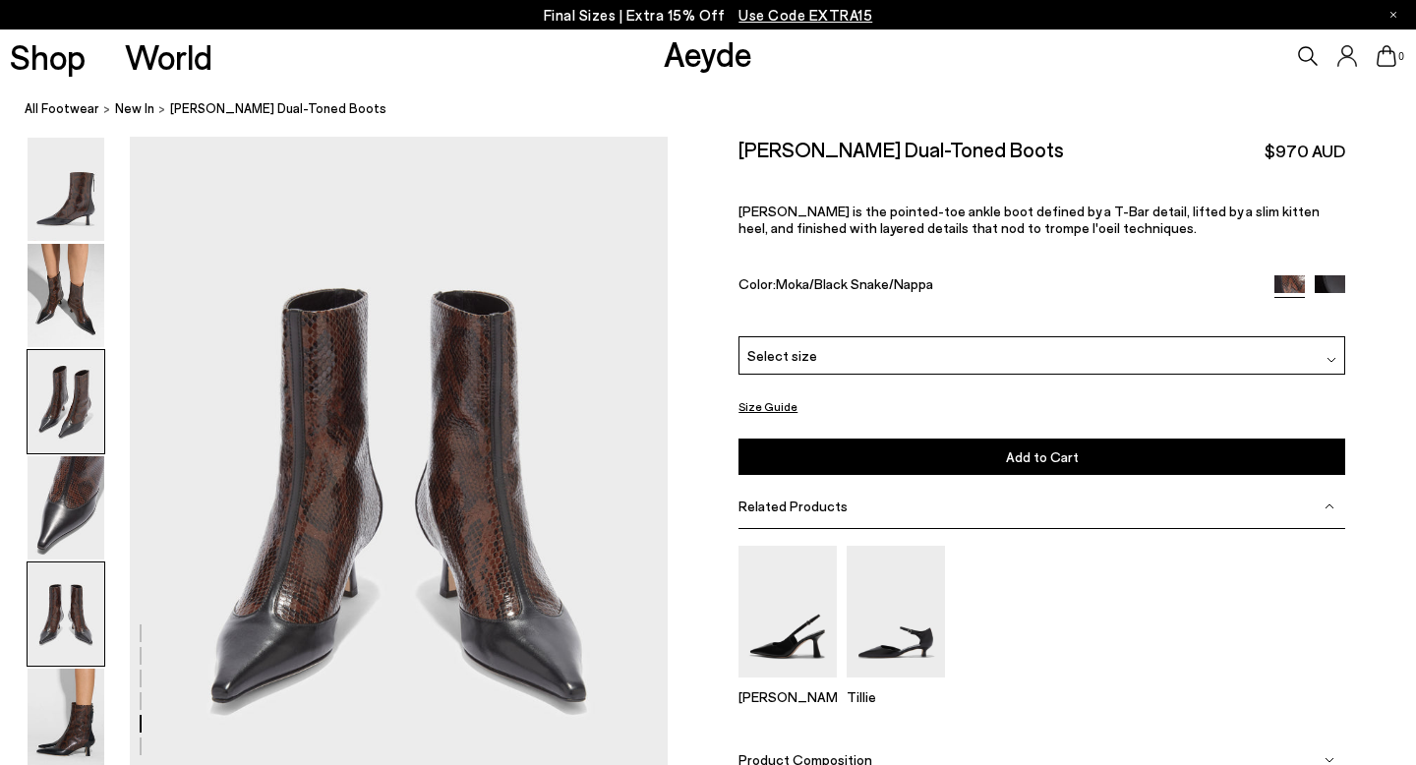
click at [66, 400] on img at bounding box center [66, 401] width 77 height 103
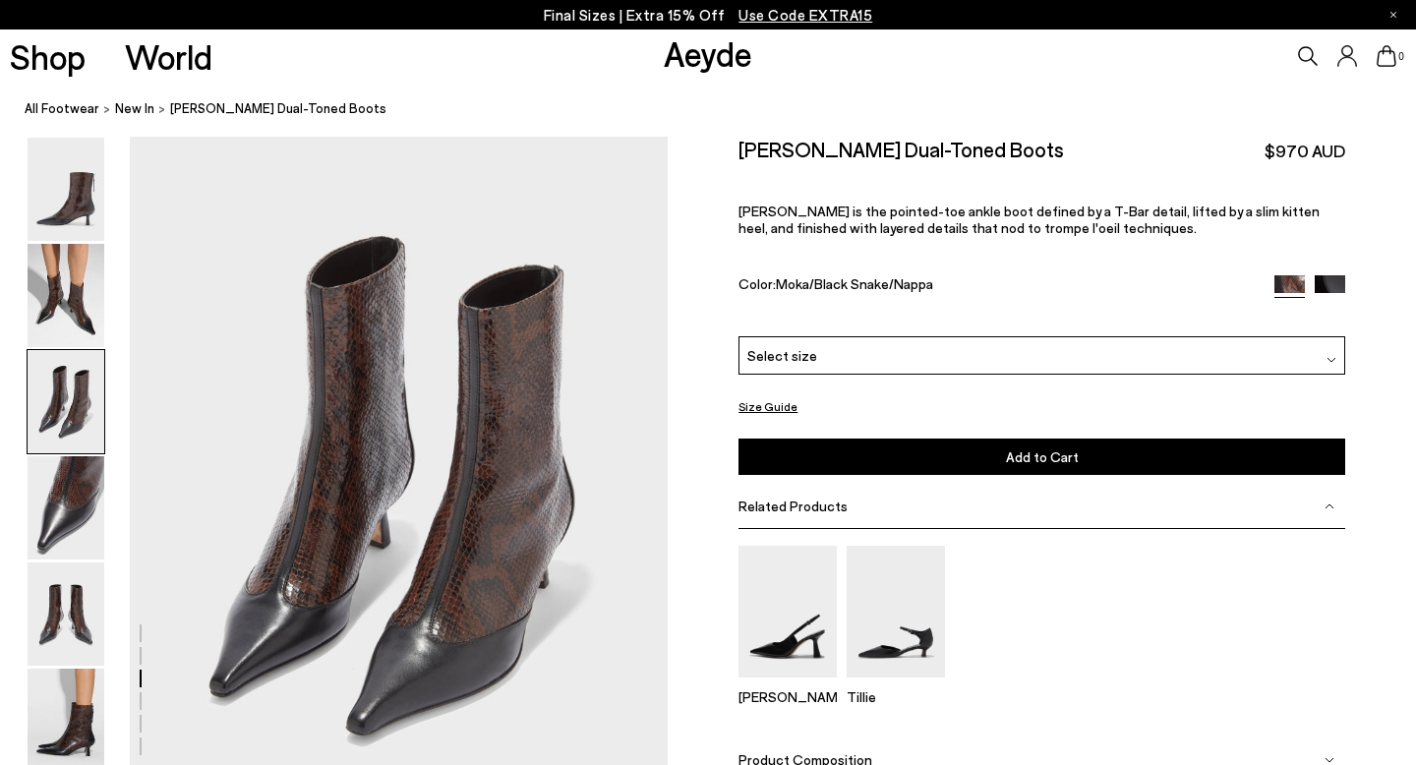
scroll to position [1442, 0]
